Goal: Information Seeking & Learning: Learn about a topic

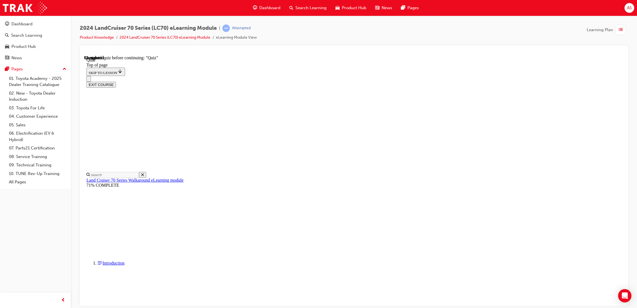
scroll to position [17, 0]
drag, startPoint x: 299, startPoint y: 140, endPoint x: 362, endPoint y: 157, distance: 65.5
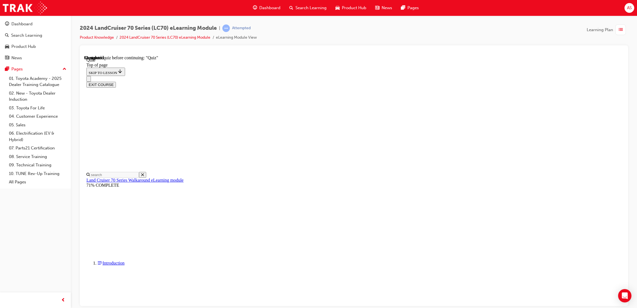
drag, startPoint x: 362, startPoint y: 157, endPoint x: 409, endPoint y: 183, distance: 53.5
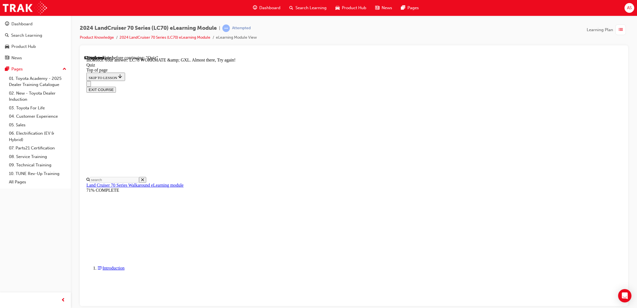
drag, startPoint x: 398, startPoint y: 286, endPoint x: 399, endPoint y: 280, distance: 5.9
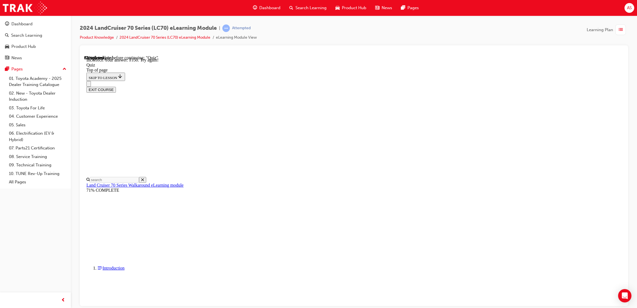
scroll to position [96, 0]
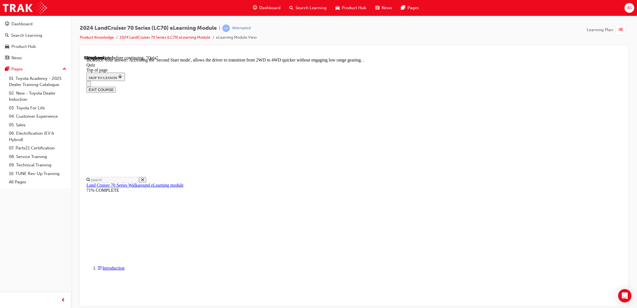
scroll to position [91, 0]
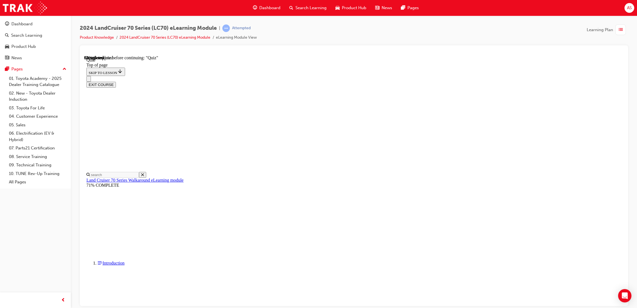
scroll to position [17, 0]
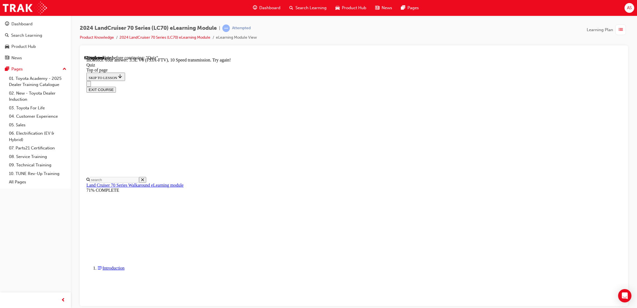
scroll to position [81, 0]
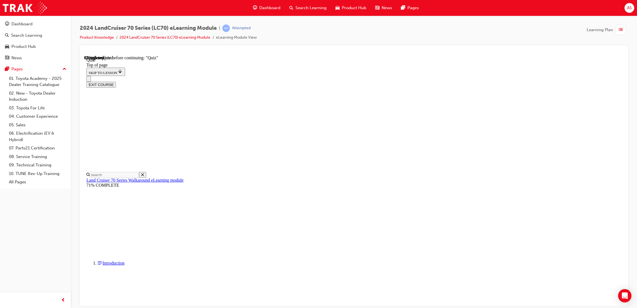
scroll to position [71, 0]
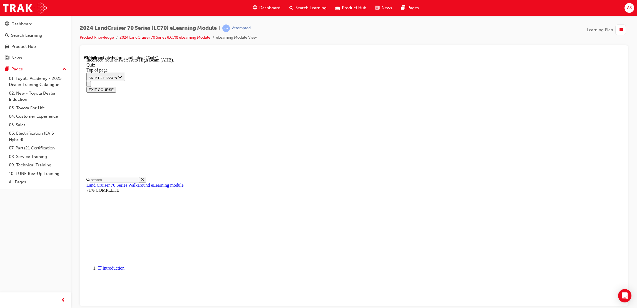
scroll to position [89, 0]
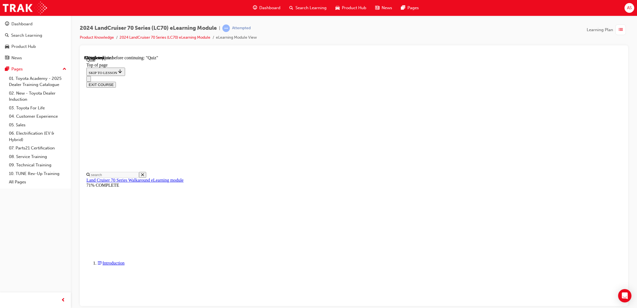
scroll to position [17, 0]
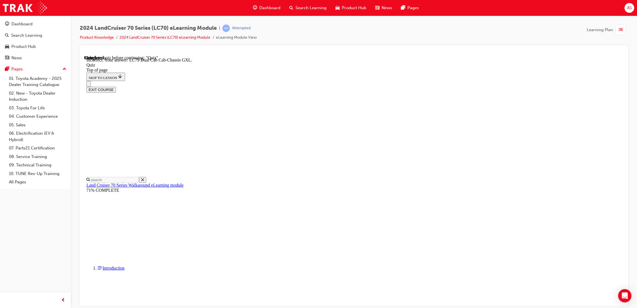
scroll to position [89, 0]
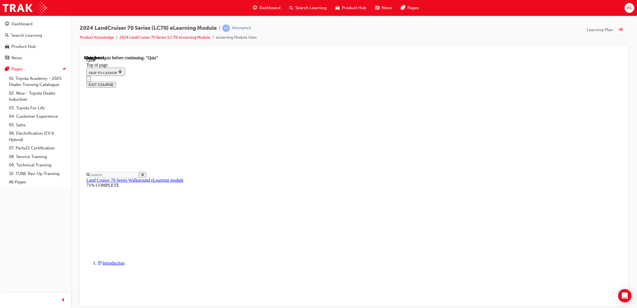
scroll to position [50, 0]
